Goal: Information Seeking & Learning: Check status

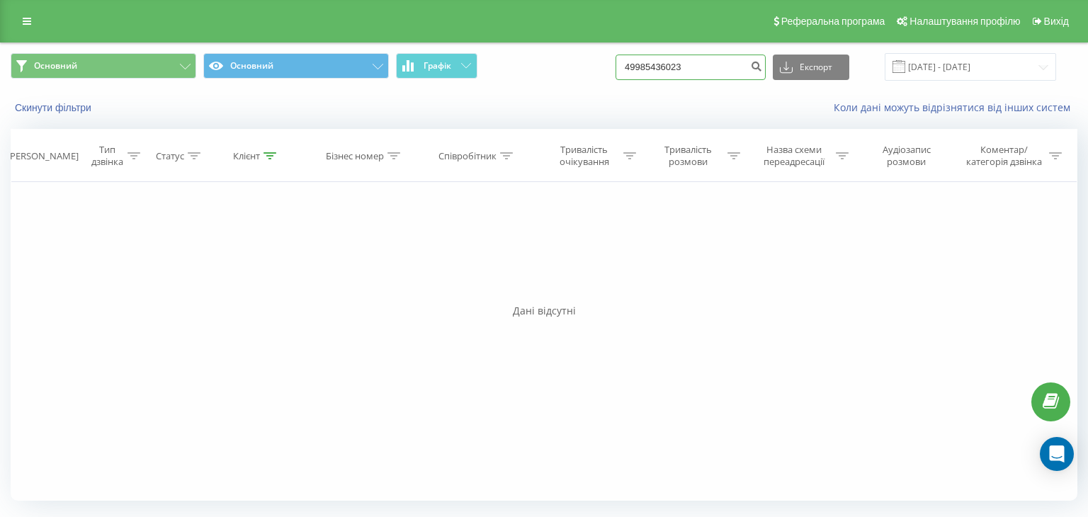
drag, startPoint x: 639, startPoint y: 71, endPoint x: 678, endPoint y: 91, distance: 44.0
click at [572, 89] on div "Основний Основний Графік 49985436023 Експорт .csv .xls .xlsx 19.06.2025 - 19.09…" at bounding box center [544, 66] width 1086 height 47
drag, startPoint x: 704, startPoint y: 64, endPoint x: 402, endPoint y: 125, distance: 307.8
click at [407, 120] on div "Основний Основний Графік 49985436023 Експорт .csv .xls .xlsx 19.06.2025 - 19.09…" at bounding box center [544, 83] width 1086 height 81
paste input "38097434233"
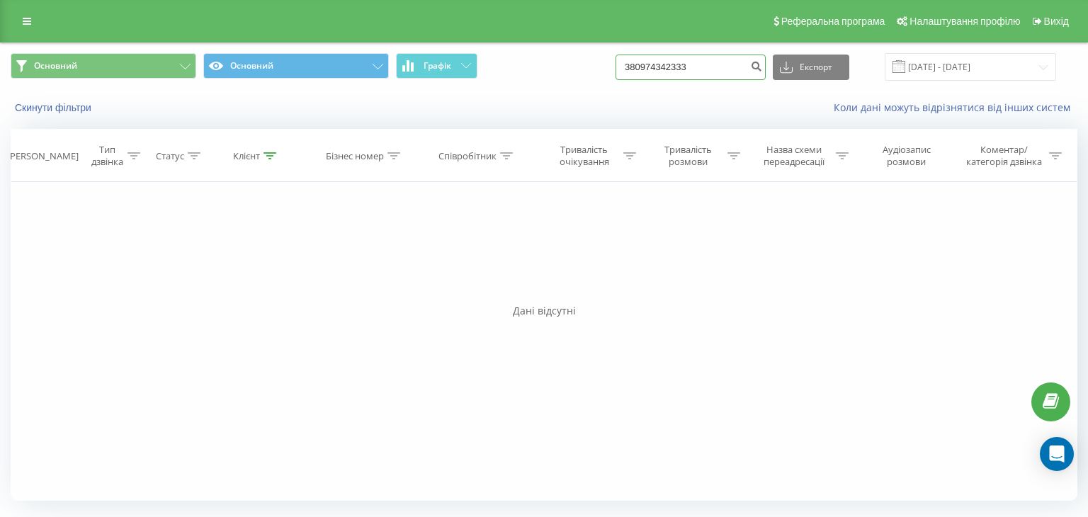
drag, startPoint x: 720, startPoint y: 66, endPoint x: 468, endPoint y: 118, distance: 256.7
click at [462, 118] on div "Основний Основний Графік 380974342333 Експорт .csv .xls .xlsx 19.06.2025 - 19.0…" at bounding box center [544, 83] width 1086 height 81
type input "380974342333"
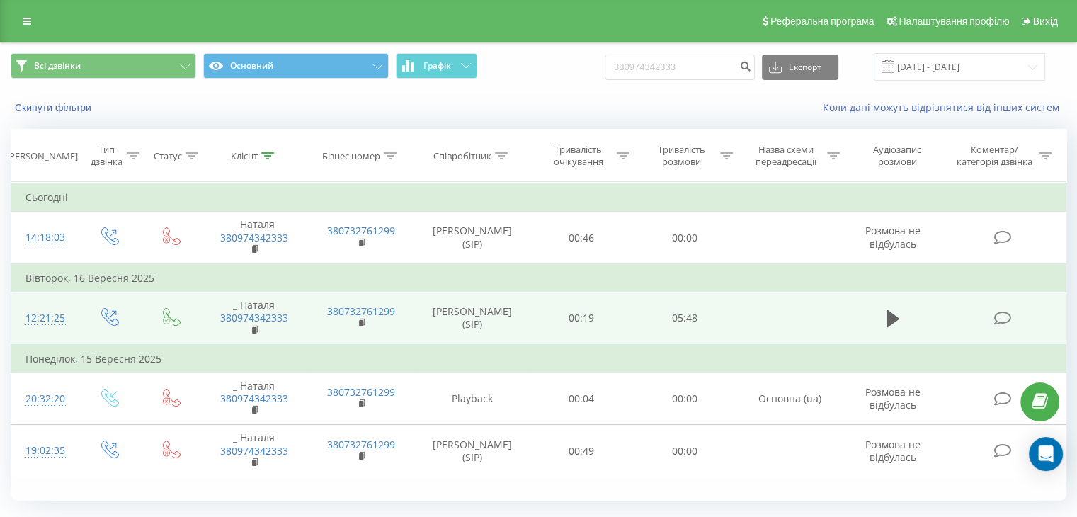
scroll to position [37, 0]
